Goal: Task Accomplishment & Management: Manage account settings

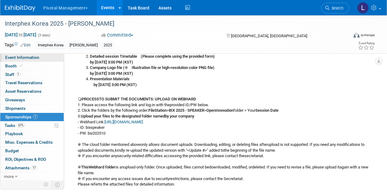
click at [16, 54] on link "Event Information" at bounding box center [31, 57] width 63 height 8
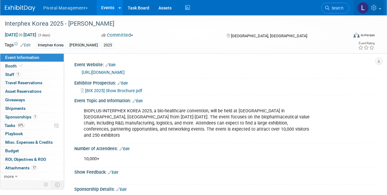
click at [374, 8] on icon at bounding box center [374, 7] width 7 height 5
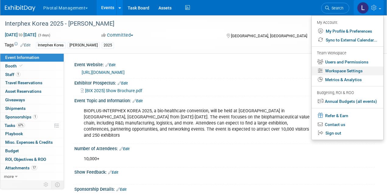
click at [357, 72] on link "Workspace Settings" at bounding box center [347, 70] width 72 height 9
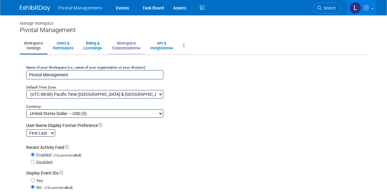
click at [124, 44] on link "Workspace Customizations" at bounding box center [126, 45] width 37 height 15
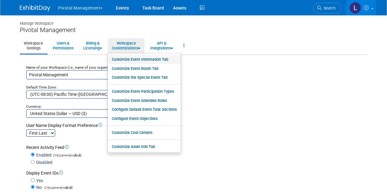
click at [139, 59] on link "Customize Event Information Tab" at bounding box center [144, 59] width 73 height 9
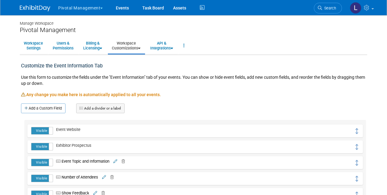
scroll to position [1, 0]
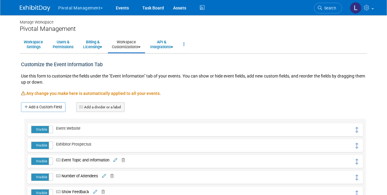
click at [386, 14] on html "Pivotal Management Choose Workspace: Pivotal Management Events Task Board" at bounding box center [193, 96] width 387 height 195
click at [35, 108] on link "Add a Custom Field" at bounding box center [43, 107] width 44 height 10
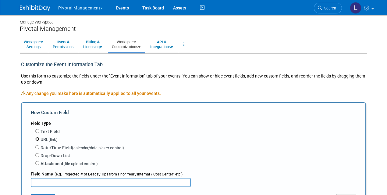
click at [37, 139] on input "URL (link)" at bounding box center [37, 139] width 4 height 4
radio input "true"
click at [68, 181] on input "text" at bounding box center [111, 181] width 160 height 9
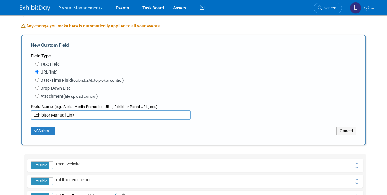
scroll to position [77, 0]
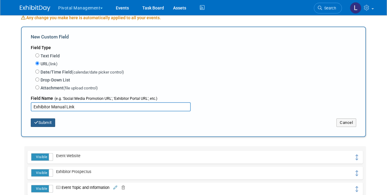
type input "Exhibitor Manual Link"
click at [44, 124] on button "Submit" at bounding box center [43, 122] width 24 height 9
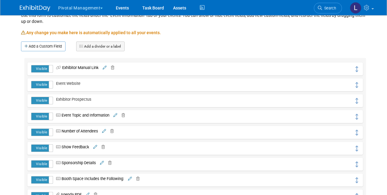
scroll to position [63, 0]
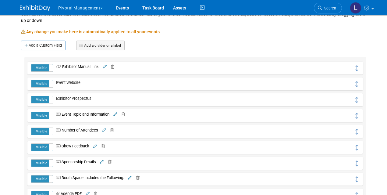
drag, startPoint x: 35, startPoint y: 66, endPoint x: 70, endPoint y: 81, distance: 38.1
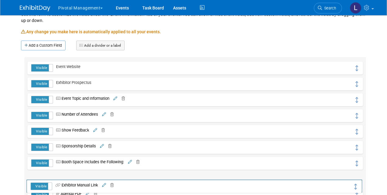
drag, startPoint x: 354, startPoint y: 67, endPoint x: 354, endPoint y: 185, distance: 117.8
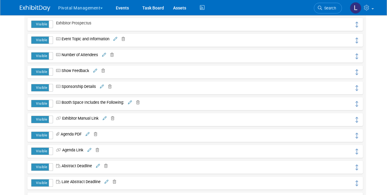
scroll to position [172, 0]
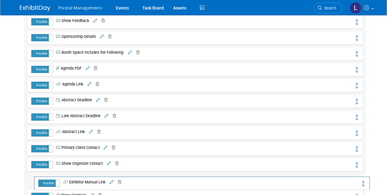
drag, startPoint x: 355, startPoint y: 66, endPoint x: 361, endPoint y: 179, distance: 112.5
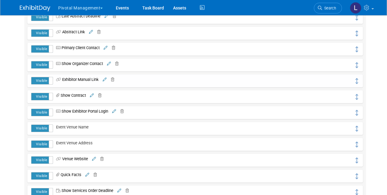
scroll to position [284, 0]
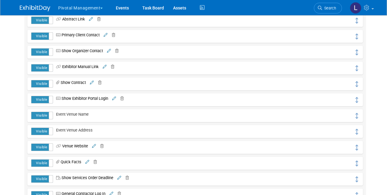
click at [359, 66] on div "Visible Hidden Exhibitor Manual Link" at bounding box center [194, 67] width 335 height 13
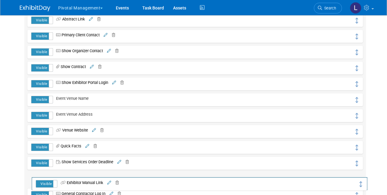
drag, startPoint x: 357, startPoint y: 66, endPoint x: 362, endPoint y: 181, distance: 115.5
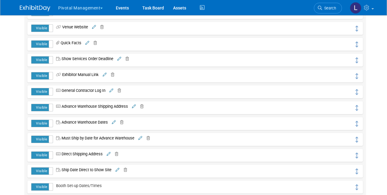
scroll to position [391, 0]
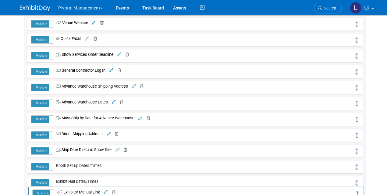
drag, startPoint x: 357, startPoint y: 70, endPoint x: 358, endPoint y: 192, distance: 121.5
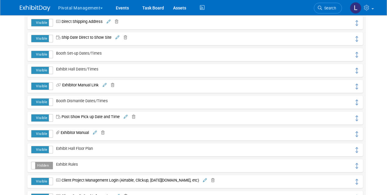
scroll to position [504, 0]
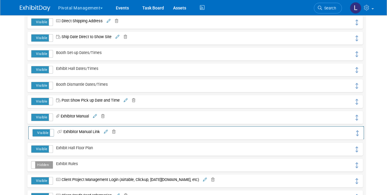
drag, startPoint x: 356, startPoint y: 85, endPoint x: 357, endPoint y: 132, distance: 47.2
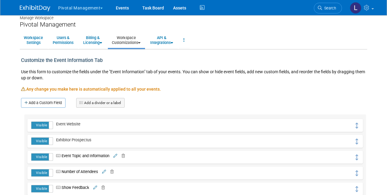
scroll to position [0, 0]
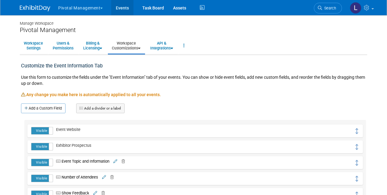
click at [122, 9] on link "Events" at bounding box center [122, 7] width 22 height 15
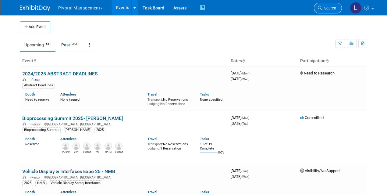
click at [338, 11] on link "Search" at bounding box center [328, 8] width 28 height 11
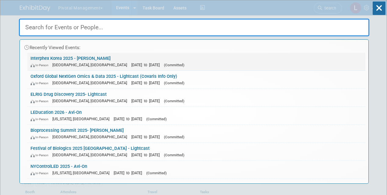
click at [131, 66] on span "[DATE] to [DATE]" at bounding box center [146, 64] width 31 height 5
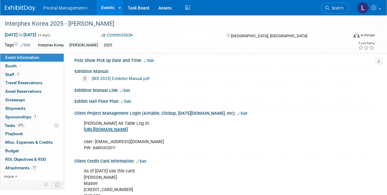
scroll to position [708, 0]
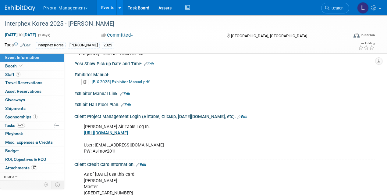
drag, startPoint x: 388, startPoint y: 8, endPoint x: 387, endPoint y: 144, distance: 136.4
click at [128, 92] on link "Edit" at bounding box center [125, 94] width 10 height 4
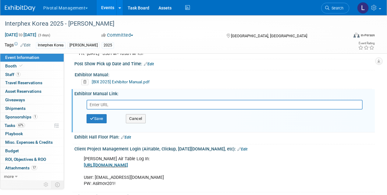
click at [103, 100] on input "text" at bounding box center [224, 105] width 276 height 10
type input "[URL][DOMAIN_NAME][DOMAIN_NAME]"
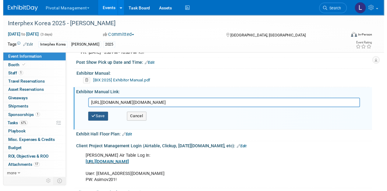
scroll to position [0, 0]
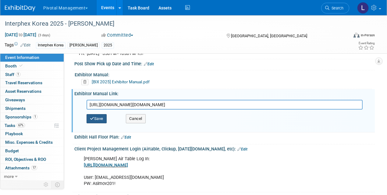
click at [99, 114] on button "Save" at bounding box center [96, 118] width 20 height 9
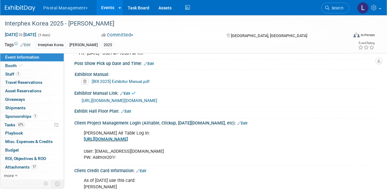
click at [143, 98] on link "[URL][DOMAIN_NAME][DOMAIN_NAME]" at bounding box center [119, 100] width 75 height 5
click at [127, 92] on link "Edit" at bounding box center [125, 94] width 10 height 4
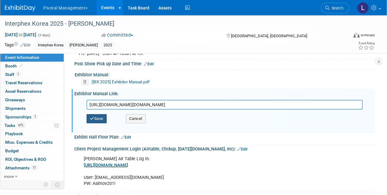
click at [95, 114] on button "Save" at bounding box center [96, 118] width 20 height 9
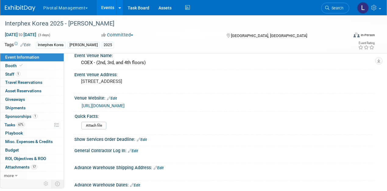
scroll to position [456, 0]
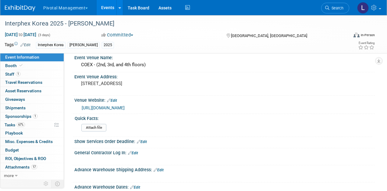
click at [134, 151] on link "Edit" at bounding box center [133, 153] width 10 height 4
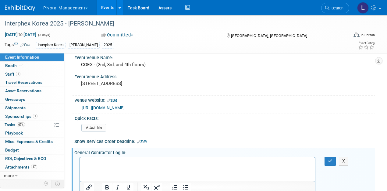
scroll to position [0, 0]
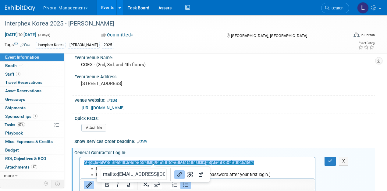
drag, startPoint x: 291, startPoint y: 167, endPoint x: 294, endPoint y: 165, distance: 3.7
click at [291, 167] on li "ID: [EMAIL_ADDRESS][DOMAIN_NAME]" at bounding box center [203, 169] width 215 height 6
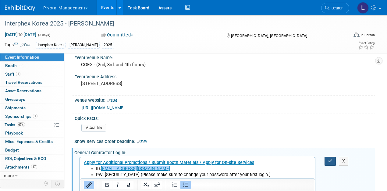
click at [334, 157] on button "button" at bounding box center [329, 161] width 11 height 9
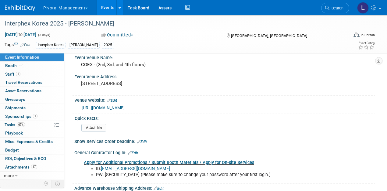
click at [211, 160] on link "Apply for Additional Promotions / Submit Booth Materials / Apply for On-site Se…" at bounding box center [169, 162] width 170 height 5
click at [146, 140] on link "Edit" at bounding box center [142, 142] width 10 height 4
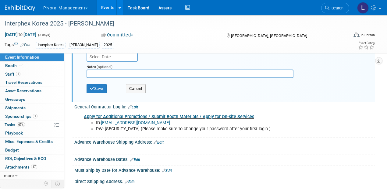
scroll to position [591, 0]
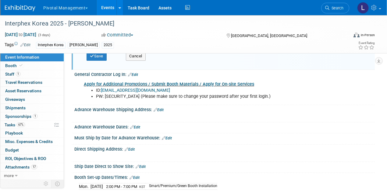
click at [137, 73] on link "Edit" at bounding box center [133, 75] width 10 height 4
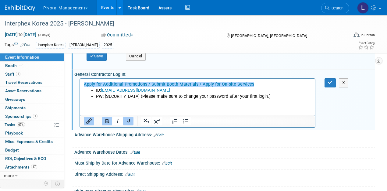
scroll to position [0, 0]
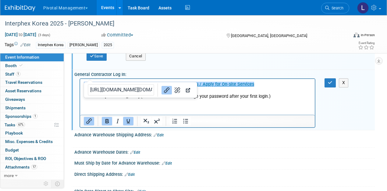
click at [280, 100] on html "﻿Apply for Additional Promotions / Submit Booth Materials / Apply for On-site S…" at bounding box center [197, 89] width 234 height 21
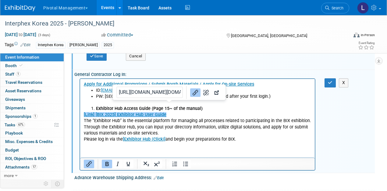
click at [206, 112] on p "[Link] [BIX 2025] Exhibitor Hub User Guide﻿" at bounding box center [197, 115] width 227 height 6
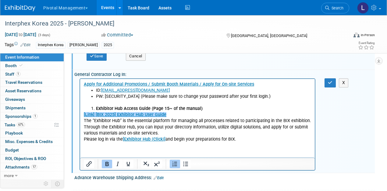
click at [96, 108] on li "Exhibitor Hub Access Guide (Page 15~ of the manual)" at bounding box center [203, 109] width 215 height 6
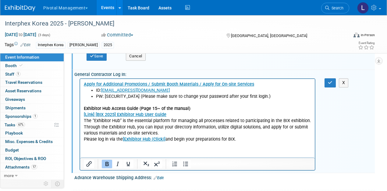
click at [200, 108] on p "Exhibitor Hub Access Guide (Page 15~ of the manual)" at bounding box center [197, 109] width 227 height 6
click at [253, 137] on p "Please log in via the [Exhibitor Hub (Click)] and begin your preparations for B…" at bounding box center [197, 140] width 227 height 6
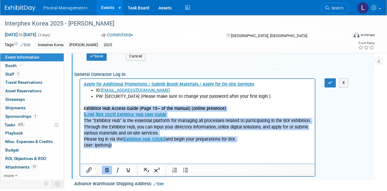
drag, startPoint x: 86, startPoint y: 108, endPoint x: 181, endPoint y: 148, distance: 103.5
click at [181, 148] on body "Apply for Additional Promotions / Submit Booth Materials / Apply for On-site Se…" at bounding box center [197, 115] width 228 height 67
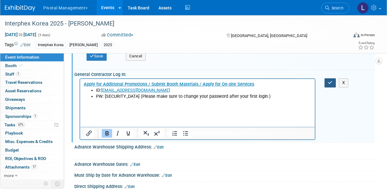
click at [331, 81] on icon "button" at bounding box center [330, 83] width 5 height 4
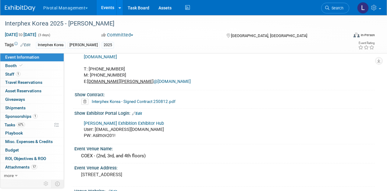
scroll to position [366, 0]
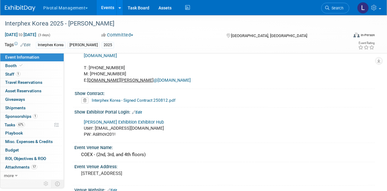
click at [142, 111] on link "Edit" at bounding box center [137, 113] width 10 height 4
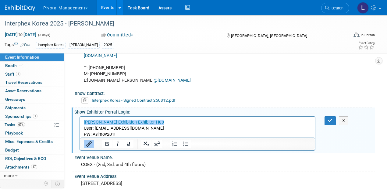
scroll to position [0, 0]
click at [129, 133] on p "﻿[PERSON_NAME] Exhibition Exhibitor Hub User: [EMAIL_ADDRESS][DOMAIN_NAME] PW: …" at bounding box center [197, 128] width 227 height 18
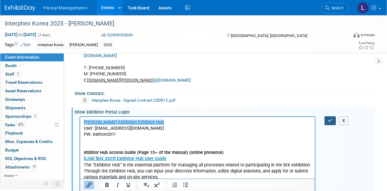
click at [331, 119] on icon "button" at bounding box center [330, 121] width 5 height 4
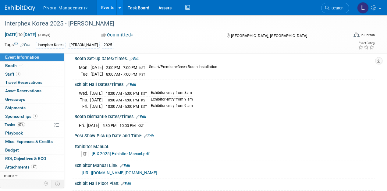
scroll to position [697, 0]
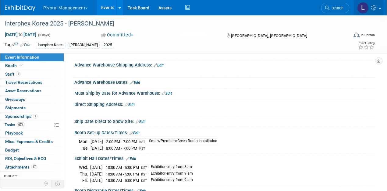
drag, startPoint x: 319, startPoint y: 78, endPoint x: 357, endPoint y: 5, distance: 81.3
click at [319, 85] on div at bounding box center [224, 86] width 300 height 2
click at [9, 66] on span "Booth" at bounding box center [14, 65] width 19 height 5
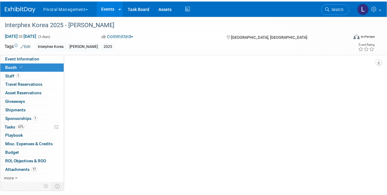
scroll to position [0, 0]
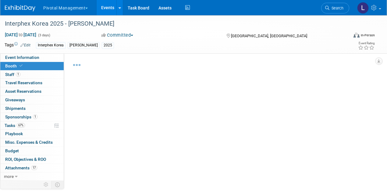
select select "Yes"
select select "No"
select select "Yes"
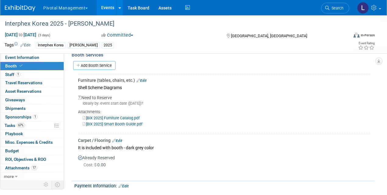
scroll to position [596, 0]
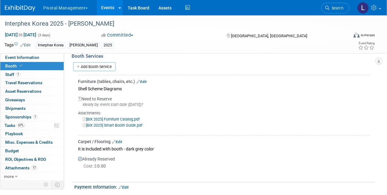
click at [120, 123] on link "[BIX 2025] Smart Booth Guide.pdf" at bounding box center [112, 125] width 60 height 5
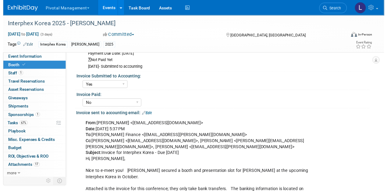
scroll to position [0, 0]
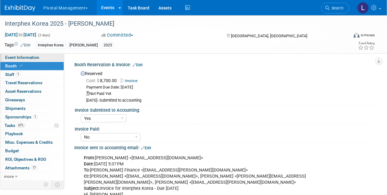
click at [34, 59] on span "Event Information" at bounding box center [22, 57] width 34 height 5
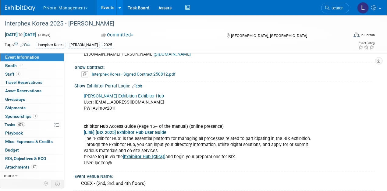
scroll to position [390, 0]
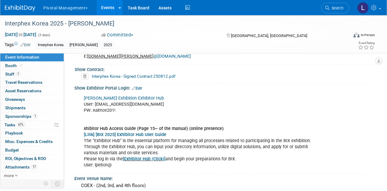
click at [140, 86] on link "Edit" at bounding box center [137, 88] width 10 height 4
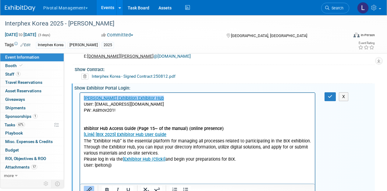
scroll to position [0, 0]
click at [84, 129] on b "xhibitor Hub Access Guide (Page 15~ of the manual) (online presence)" at bounding box center [154, 128] width 140 height 5
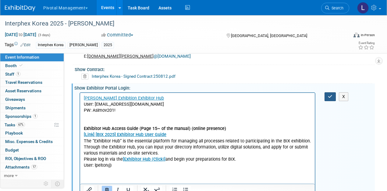
click at [325, 93] on button "button" at bounding box center [329, 97] width 11 height 9
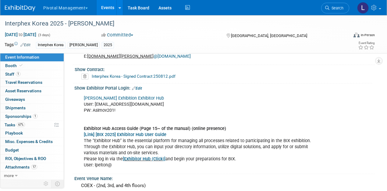
click at [140, 86] on link "Edit" at bounding box center [137, 88] width 10 height 4
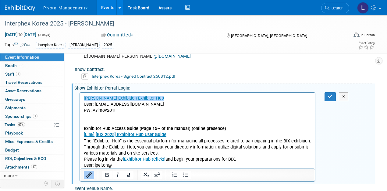
click at [153, 100] on p "﻿[PERSON_NAME] Exhibition Exhibitor Hub User: [EMAIL_ADDRESS][DOMAIN_NAME] PW: …" at bounding box center [197, 131] width 227 height 73
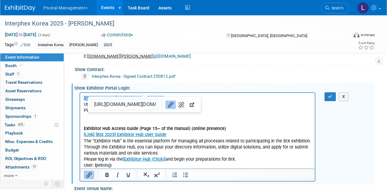
click at [165, 97] on p "[PERSON_NAME] Exhibition Exhibitor Hub﻿ User: [EMAIL_ADDRESS][DOMAIN_NAME] PW: …" at bounding box center [197, 131] width 227 height 73
click at [235, 111] on p "[PERSON_NAME] Exhibition Exhibitor Hub User: [EMAIL_ADDRESS][DOMAIN_NAME] PW: […" at bounding box center [197, 131] width 227 height 73
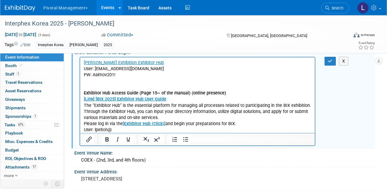
scroll to position [429, 0]
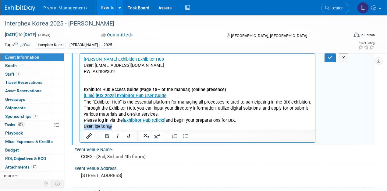
drag, startPoint x: 105, startPoint y: 126, endPoint x: 79, endPoint y: 127, distance: 26.2
click at [80, 127] on html "[PERSON_NAME] Exhibition Exhibitor Hub User: [EMAIL_ADDRESS][DOMAIN_NAME] PW: […" at bounding box center [197, 92] width 234 height 76
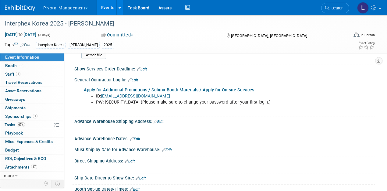
scroll to position [602, 0]
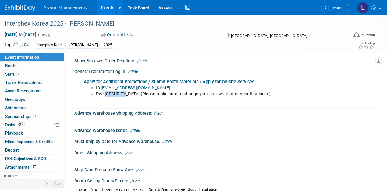
drag, startPoint x: 105, startPoint y: 86, endPoint x: 128, endPoint y: 86, distance: 22.2
click at [128, 91] on li "PW: [SECURITY_DATA] (Please make sure to change your password after your first …" at bounding box center [204, 94] width 216 height 6
copy li "KdwaT#718"
click at [146, 79] on link "Apply for Additional Promotions / Submit Booth Materials / Apply for On-site Se…" at bounding box center [169, 81] width 170 height 5
